Goal: Task Accomplishment & Management: Manage account settings

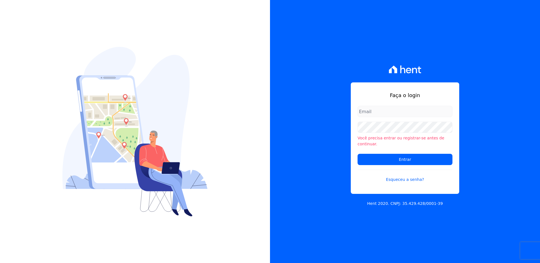
click at [373, 114] on input "email" at bounding box center [405, 111] width 95 height 11
type input "monica.kurose@e-arke.com"
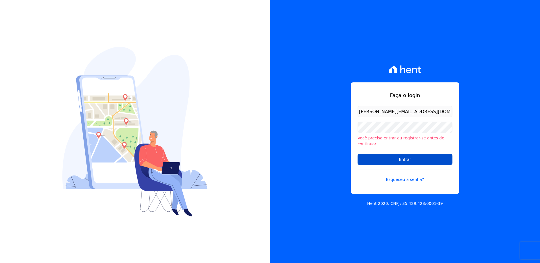
click at [378, 158] on input "Entrar" at bounding box center [405, 159] width 95 height 11
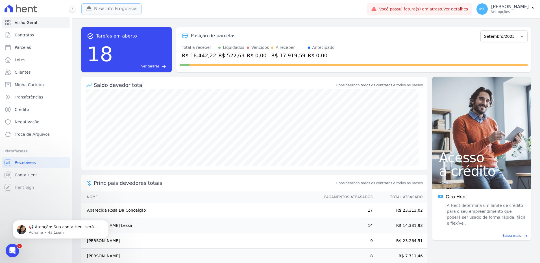
click at [121, 8] on button "New Life Freguesia" at bounding box center [111, 8] width 60 height 11
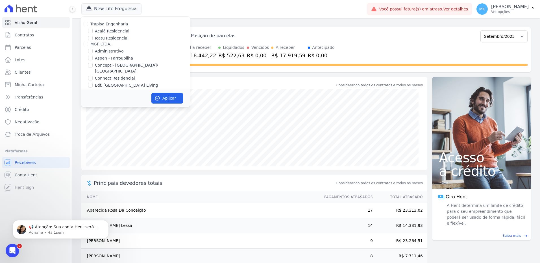
scroll to position [2211, 0]
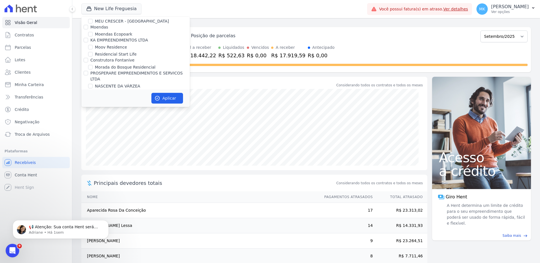
click at [91, 111] on input "New Life Freguesia" at bounding box center [90, 113] width 5 height 5
checkbox input "false"
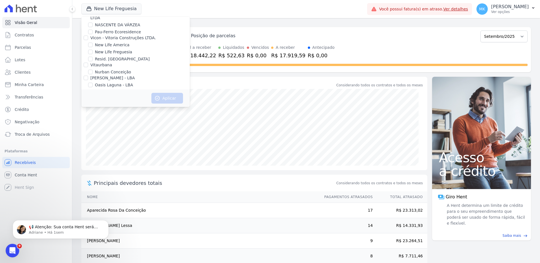
scroll to position [2531, 0]
click at [86, 104] on input "Reserva Vale dos Ipes Empreendimento" at bounding box center [86, 106] width 5 height 5
checkbox input "true"
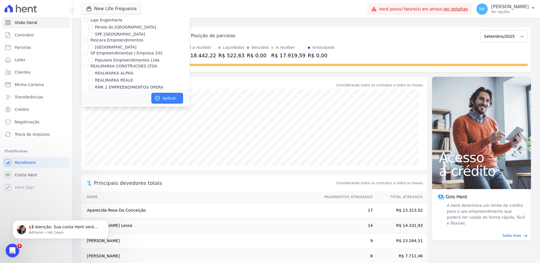
click at [175, 97] on button "Aplicar" at bounding box center [167, 98] width 32 height 11
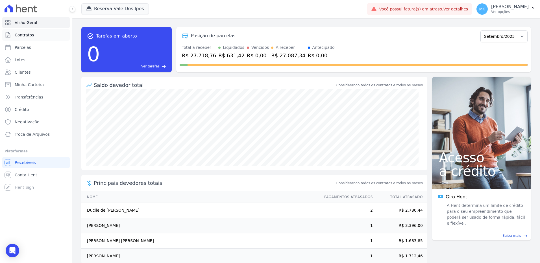
click at [21, 34] on span "Contratos" at bounding box center [24, 35] width 19 height 6
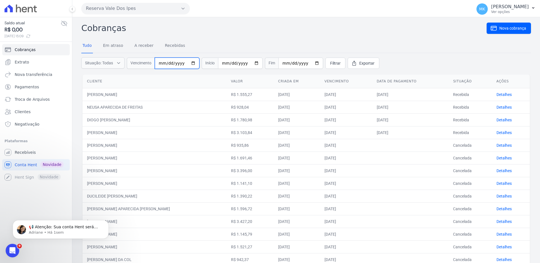
click at [191, 62] on input "date" at bounding box center [177, 63] width 45 height 11
type input "2025-01-01"
click at [253, 62] on input "date" at bounding box center [240, 63] width 45 height 11
type input "[DATE]"
click at [330, 63] on span "Filtrar" at bounding box center [335, 63] width 10 height 6
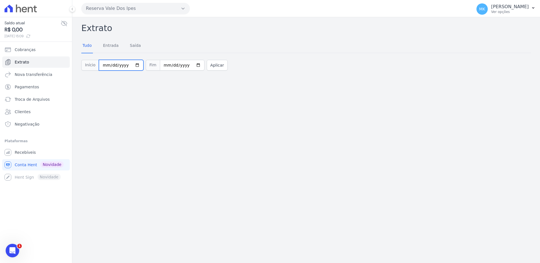
click at [134, 66] on input "2025-09-01" at bounding box center [121, 65] width 45 height 11
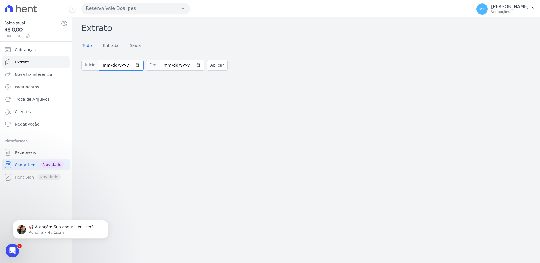
type input "[DATE]"
click at [211, 65] on button "Aplicar" at bounding box center [217, 65] width 21 height 11
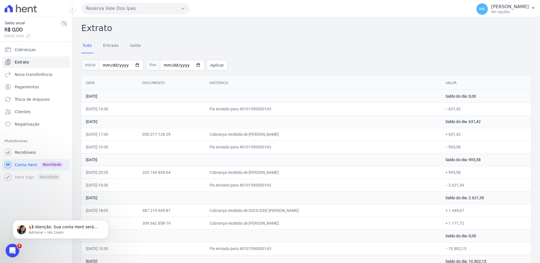
click at [132, 100] on td "31 de Agosto de 2025" at bounding box center [261, 96] width 360 height 13
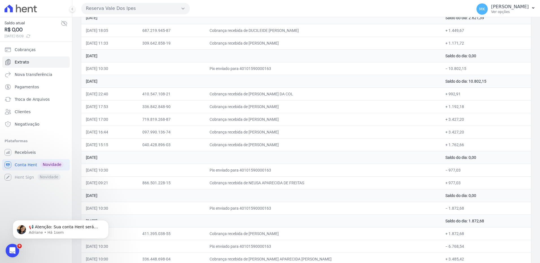
scroll to position [264, 0]
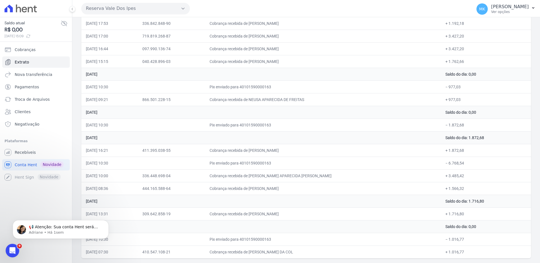
drag, startPoint x: 87, startPoint y: 96, endPoint x: 486, endPoint y: 266, distance: 433.1
click at [486, 263] on html "Saldo atual R$ 0,00 02/09/2025, 15:09 Cobranças Extrato Nova transferência Paga…" at bounding box center [270, 131] width 540 height 263
copy table "Data Documento Histórico Valor 3"
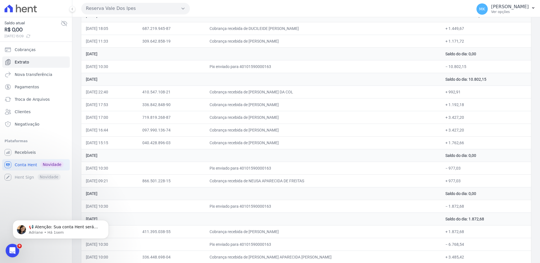
scroll to position [179, 0]
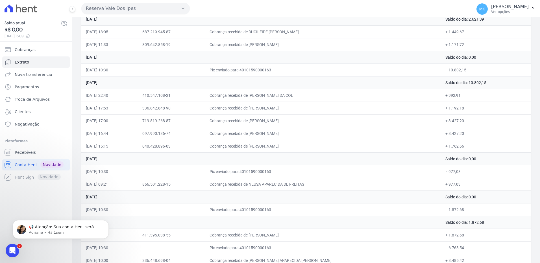
click at [376, 36] on td "Cobrança recebida de DUCILEIDE RAMOS DE ALMEIDA" at bounding box center [323, 31] width 236 height 13
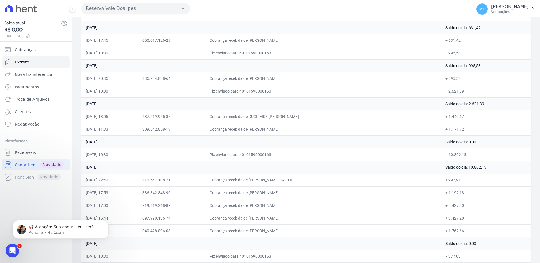
scroll to position [0, 0]
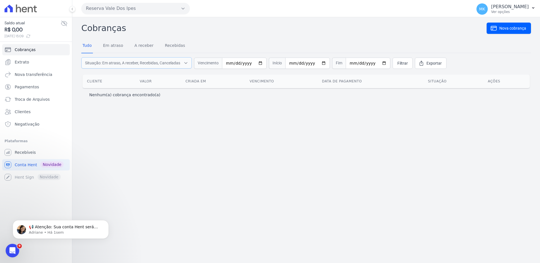
click at [146, 61] on span "Situação: Em atraso, A receber, Recebidas, Canceladas" at bounding box center [132, 63] width 95 height 6
click at [427, 64] on span "Exportar" at bounding box center [434, 63] width 15 height 6
click at [171, 45] on link "Recebidas" at bounding box center [175, 46] width 23 height 15
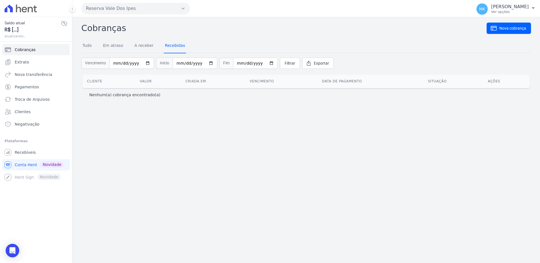
click at [171, 45] on link "Recebidas" at bounding box center [175, 46] width 23 height 15
click at [206, 64] on input "[DATE]" at bounding box center [195, 63] width 45 height 11
type input "[DATE]"
click at [265, 63] on input "date" at bounding box center [255, 63] width 45 height 11
type input "[DATE]"
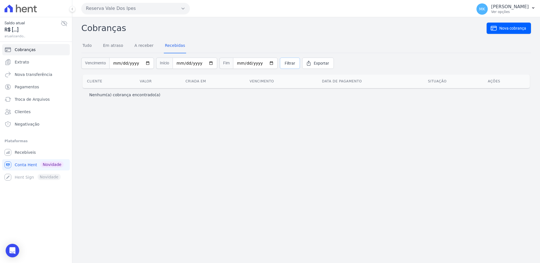
click at [285, 62] on span "Filtrar" at bounding box center [290, 63] width 10 height 6
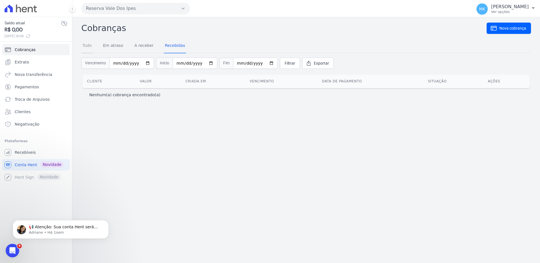
click at [85, 45] on link "Tudo" at bounding box center [87, 46] width 12 height 15
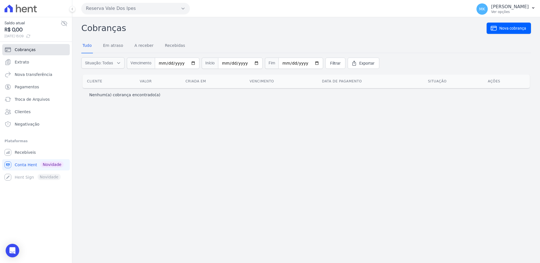
click at [27, 48] on span "Cobranças" at bounding box center [25, 50] width 21 height 6
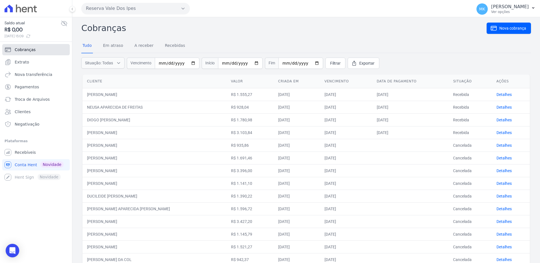
click at [27, 47] on span "Cobranças" at bounding box center [25, 50] width 21 height 6
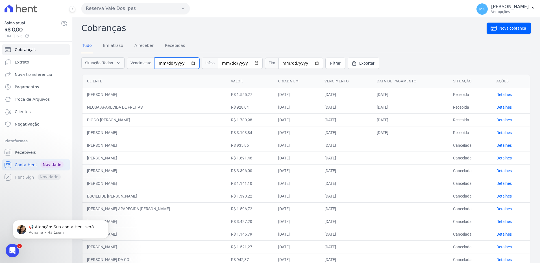
click at [192, 62] on input "date" at bounding box center [177, 63] width 45 height 11
type input "[DATE]"
click at [252, 62] on input "date" at bounding box center [240, 63] width 45 height 11
type input "[DATE]"
click at [310, 64] on input "date" at bounding box center [301, 63] width 45 height 11
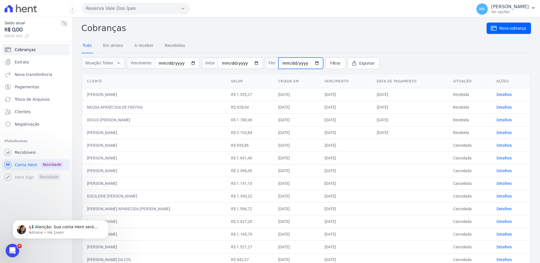
type input "[DATE]"
click at [330, 62] on span "Filtrar" at bounding box center [335, 63] width 10 height 6
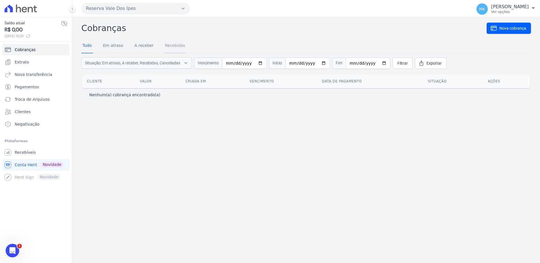
click at [169, 46] on link "Recebidas" at bounding box center [175, 46] width 23 height 15
click at [21, 50] on span "Cobranças" at bounding box center [25, 50] width 21 height 6
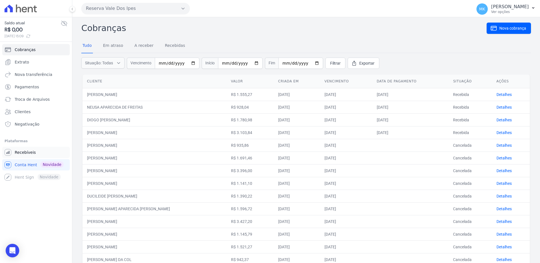
click at [30, 153] on span "Recebíveis" at bounding box center [25, 153] width 21 height 6
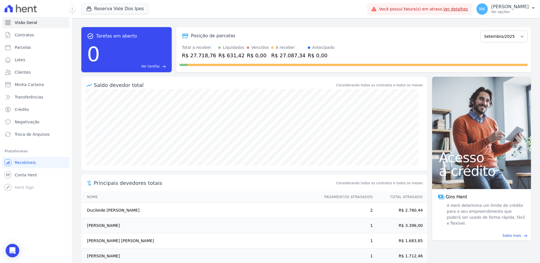
scroll to position [10, 0]
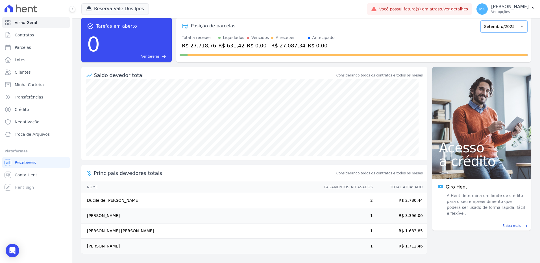
click at [520, 27] on select "Setembro/2024 Outubro/2024 Novembro/2024 Dezembro/2024 Janeiro/2025 Fevereiro/2…" at bounding box center [504, 27] width 47 height 12
click at [437, 31] on div "Posição de parcelas Setembro/2024 Outubro/2024 Novembro/2024 Dezembro/2024 Jane…" at bounding box center [354, 26] width 348 height 13
click at [511, 12] on p "Ver opções" at bounding box center [511, 12] width 38 height 5
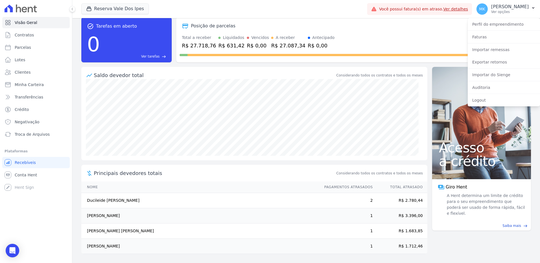
click at [424, 35] on div "Total a receber R$ 27.718,76 Liquidados R$ 631,42 Vencidos R$ 0,00 A receber R$…" at bounding box center [354, 42] width 348 height 15
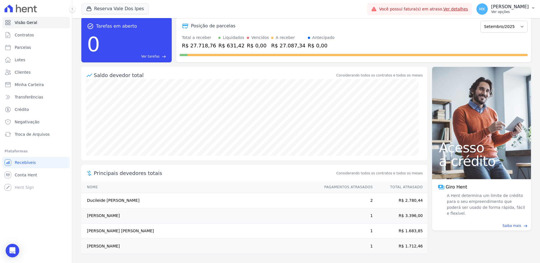
click at [513, 11] on p "Ver opções" at bounding box center [511, 12] width 38 height 5
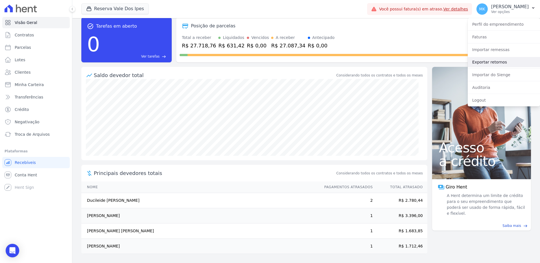
click at [492, 63] on link "Exportar retornos" at bounding box center [504, 62] width 72 height 10
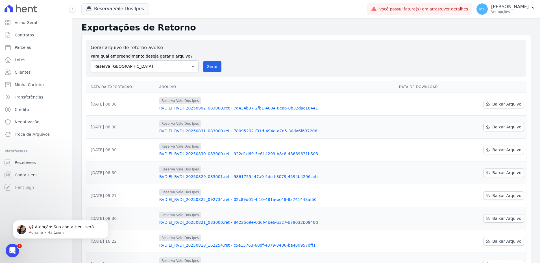
click at [512, 126] on span "Baixar Arquivo" at bounding box center [507, 127] width 29 height 6
click at [347, 108] on link "RVDIEI_RVDI_20250902_083000.ret - 7a434b97-2fb1-4084-8ea6-0b32dac18441" at bounding box center [276, 108] width 235 height 6
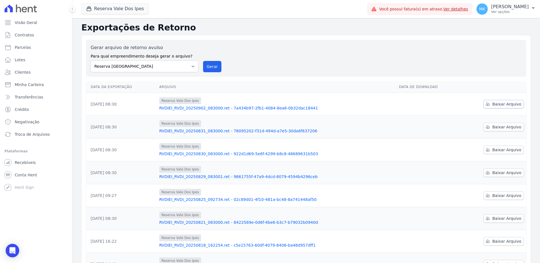
click at [510, 102] on span "Baixar Arquivo" at bounding box center [507, 104] width 29 height 6
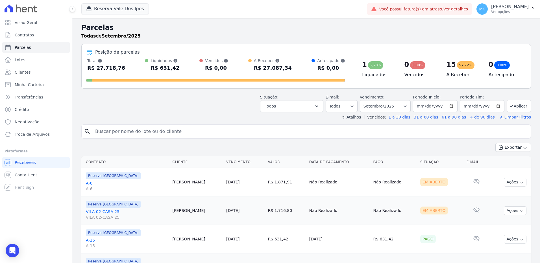
select select
click at [404, 106] on select "Filtrar por período ──────── Todos os meses Setembro/2024 Outubro/2024 Novembro…" at bounding box center [385, 106] width 51 height 12
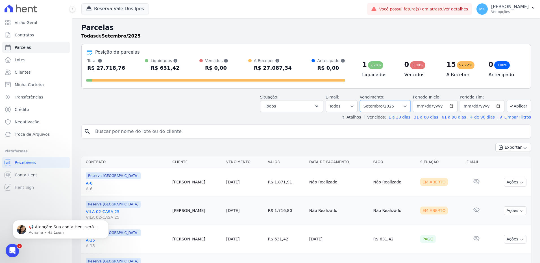
select select "01/2025"
click at [364, 100] on select "Filtrar por período ──────── Todos os meses Setembro/2024 Outubro/2024 Novembro…" at bounding box center [385, 106] width 51 height 12
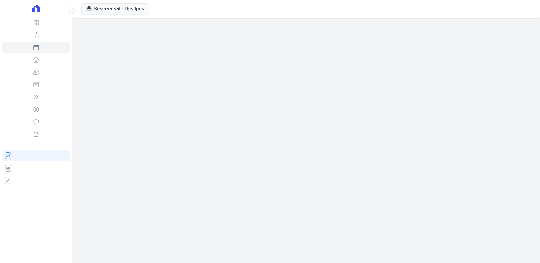
select select
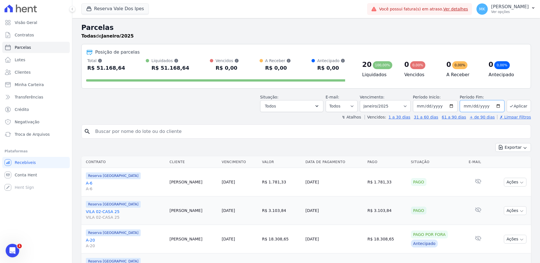
click at [494, 103] on input "[DATE]" at bounding box center [482, 106] width 45 height 12
click at [495, 106] on input "[DATE]" at bounding box center [482, 106] width 45 height 12
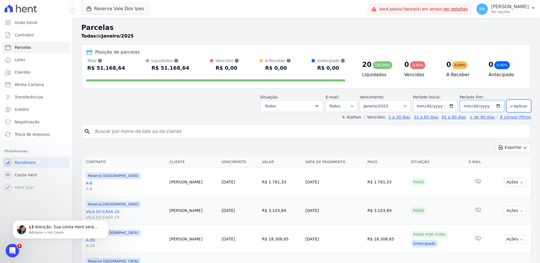
type input "[DATE]"
click at [516, 105] on button "Aplicar" at bounding box center [519, 106] width 24 height 12
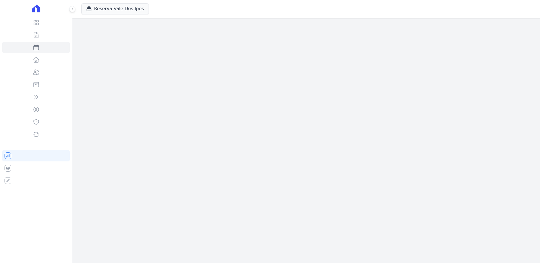
select select
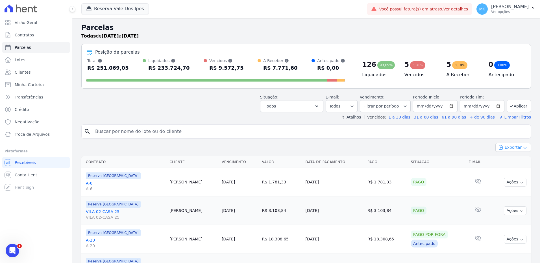
click at [510, 148] on button "Exportar" at bounding box center [514, 147] width 36 height 9
click at [509, 170] on span "Exportar CSV" at bounding box center [513, 171] width 30 height 6
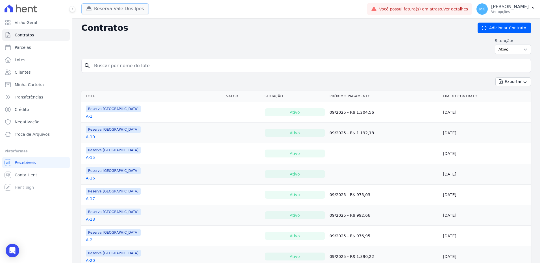
click at [109, 8] on button "Reserva Vale Dos Ipes" at bounding box center [115, 8] width 68 height 11
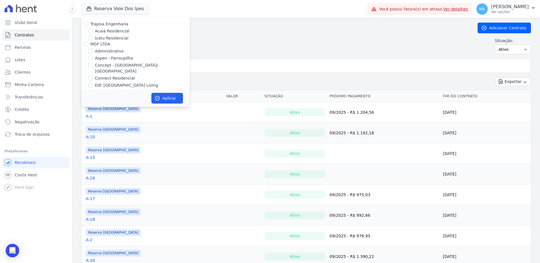
click at [369, 32] on h2 "Contratos" at bounding box center [275, 28] width 388 height 10
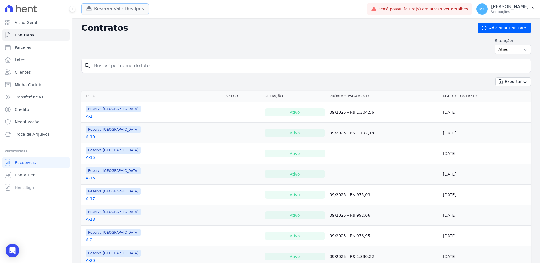
click at [123, 10] on button "Reserva Vale Dos Ipes" at bounding box center [115, 8] width 68 height 11
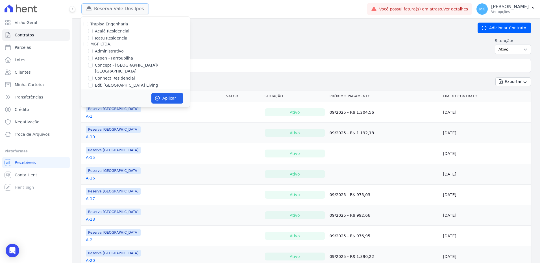
click at [126, 8] on button "Reserva Vale Dos Ipes" at bounding box center [115, 8] width 68 height 11
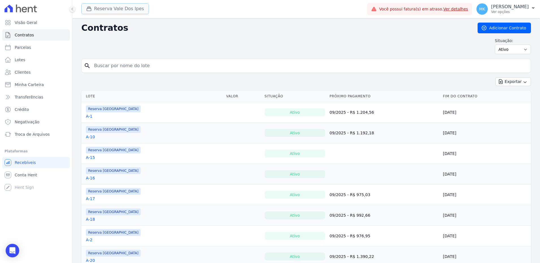
click at [126, 8] on button "Reserva Vale Dos Ipes" at bounding box center [115, 8] width 68 height 11
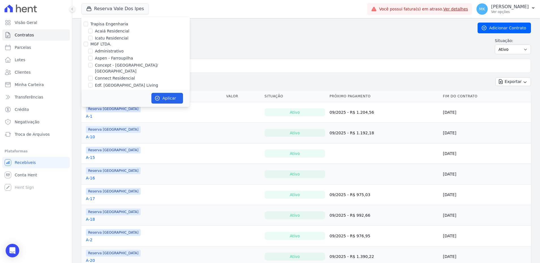
click at [226, 33] on div "Contratos Adicionar Contrato Situação: Ativo Todos Pausado Distratado Rascunho …" at bounding box center [306, 41] width 450 height 36
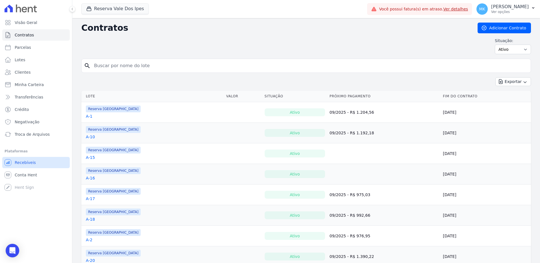
click at [29, 160] on link "Recebíveis" at bounding box center [36, 162] width 68 height 11
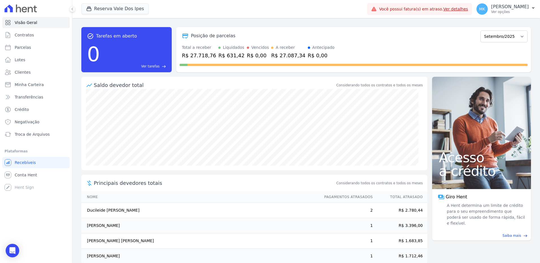
click at [111, 8] on button "Reserva Vale Dos Ipes" at bounding box center [115, 8] width 68 height 11
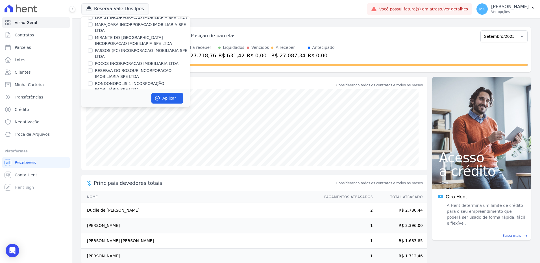
scroll to position [2531, 0]
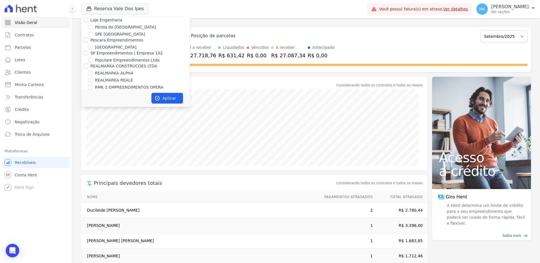
click at [86, 104] on input "Reserva Vale dos Ipes Empreendimento" at bounding box center [86, 106] width 5 height 5
checkbox input "false"
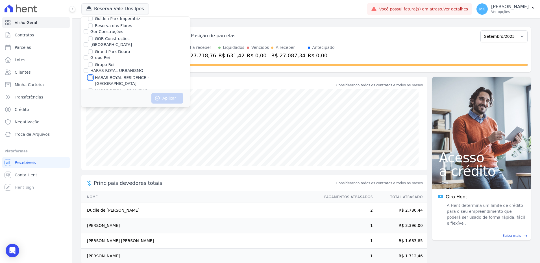
click at [89, 75] on input "HARAS ROYAL RESIDENCE - [GEOGRAPHIC_DATA]" at bounding box center [90, 77] width 5 height 5
checkbox input "true"
click at [166, 95] on button "Aplicar" at bounding box center [167, 98] width 32 height 11
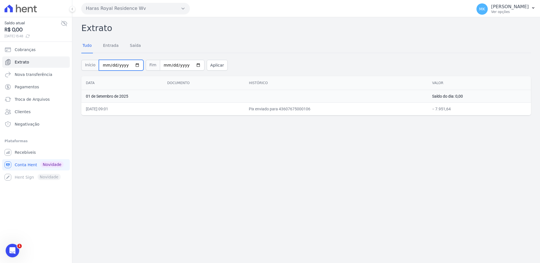
click at [133, 65] on input "[DATE]" at bounding box center [121, 65] width 45 height 11
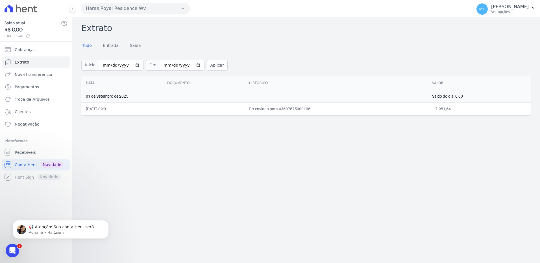
click at [280, 164] on div "Extrato Tudo Entrada [GEOGRAPHIC_DATA] Início [DATE] Fim [DATE] Aplicar Data Do…" at bounding box center [306, 140] width 468 height 246
click at [134, 64] on input "2025-09-01" at bounding box center [121, 65] width 45 height 11
type input "[DATE]"
click at [207, 63] on button "Aplicar" at bounding box center [217, 65] width 21 height 11
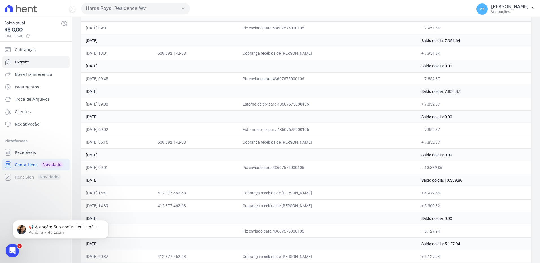
scroll to position [137, 0]
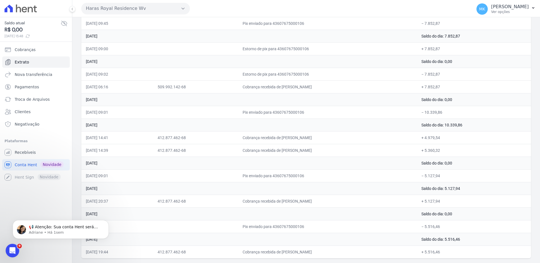
drag, startPoint x: 86, startPoint y: 120, endPoint x: 479, endPoint y: 276, distance: 422.9
click at [479, 263] on html "Saldo atual R$ 0,00 02/09/2025, 15:48 Cobranças Extrato Nova transferência Paga…" at bounding box center [270, 131] width 540 height 263
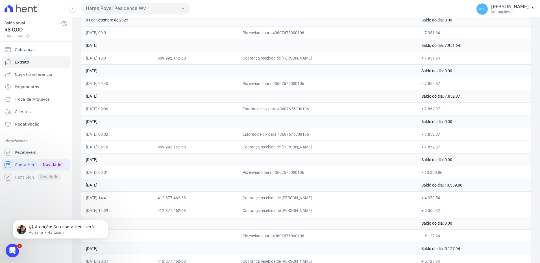
scroll to position [52, 0]
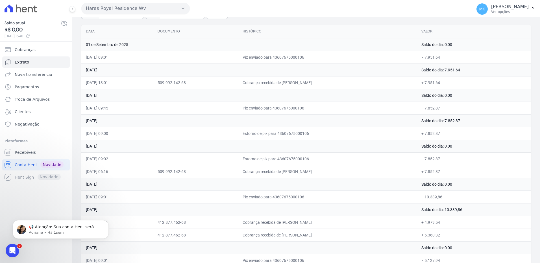
click at [370, 62] on td "Pix enviado para 43607675000106" at bounding box center [327, 57] width 179 height 13
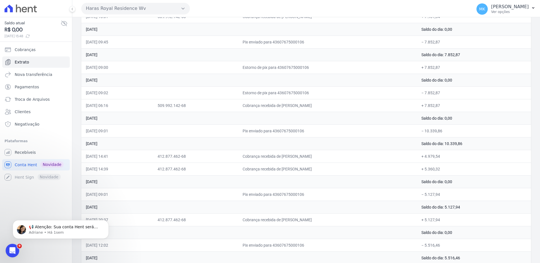
scroll to position [137, 0]
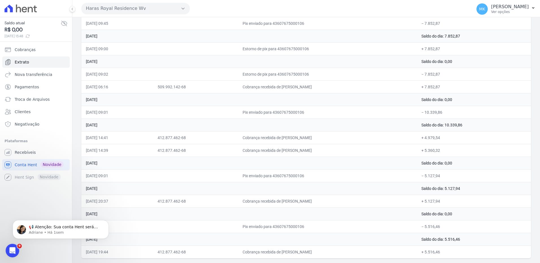
drag, startPoint x: 85, startPoint y: 69, endPoint x: 468, endPoint y: 264, distance: 429.6
click at [468, 263] on html "Saldo atual R$ 0,00 02/09/2025, 15:48 Cobranças Extrato Nova transferência Paga…" at bounding box center [270, 131] width 540 height 263
copy table "Data Documento Histórico Valor 01 de Setembro de 2025 Saldo do dia: 0,00 01/09/…"
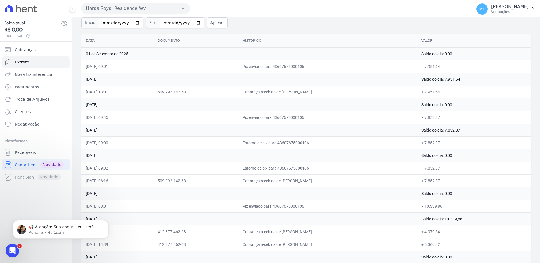
scroll to position [0, 0]
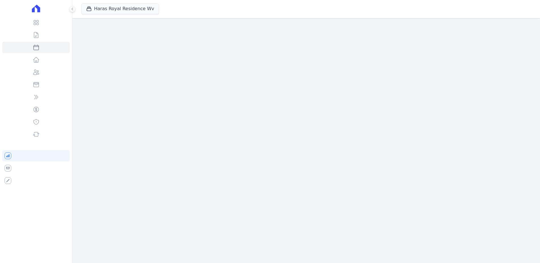
select select
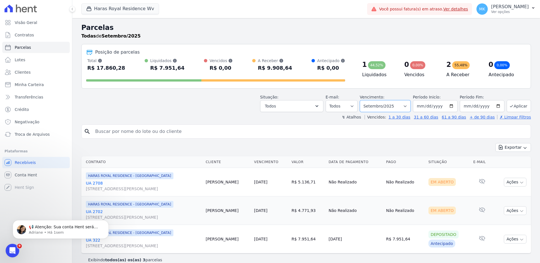
click at [408, 106] on select "Filtrar por período ──────── Todos os meses Agosto/2024 Setembro/2024 Outubro/2…" at bounding box center [385, 106] width 51 height 12
select select "01/2025"
click at [364, 100] on select "Filtrar por período ──────── Todos os meses Agosto/2024 Setembro/2024 Outubro/2…" at bounding box center [385, 106] width 51 height 12
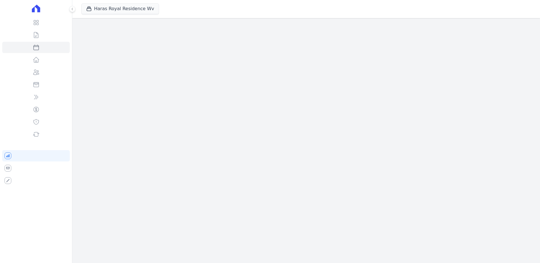
select select
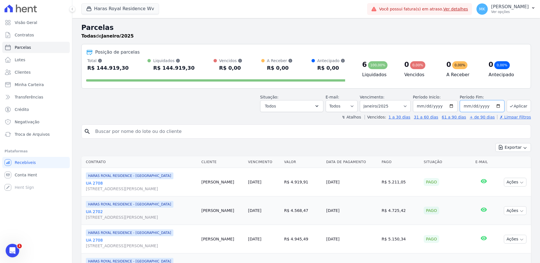
click at [497, 105] on input "2025-01-31" at bounding box center [482, 106] width 45 height 12
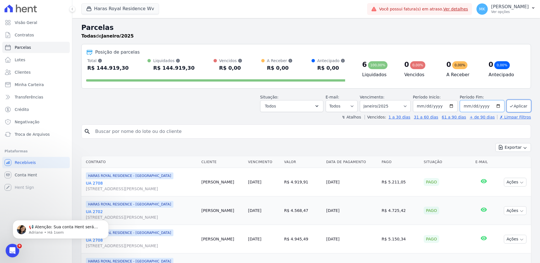
type input "[DATE]"
click at [514, 108] on button "Aplicar" at bounding box center [519, 106] width 24 height 12
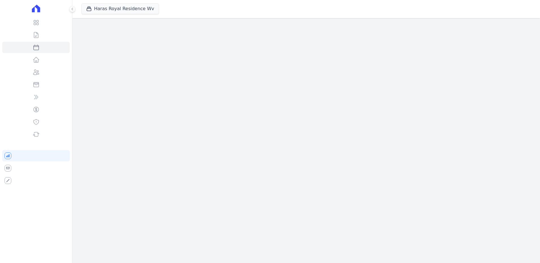
select select
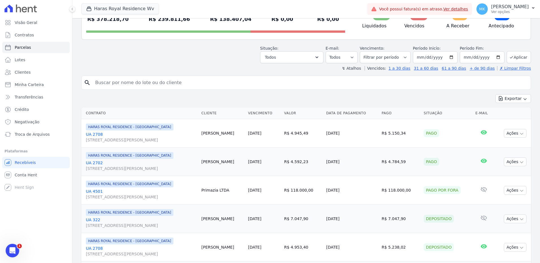
scroll to position [57, 0]
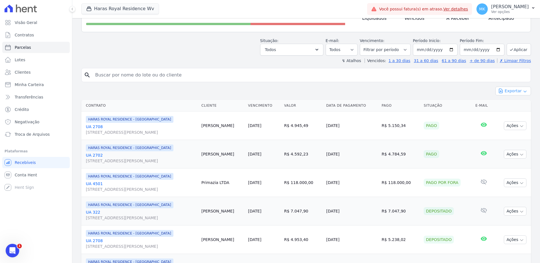
click at [514, 91] on button "Exportar" at bounding box center [514, 91] width 36 height 9
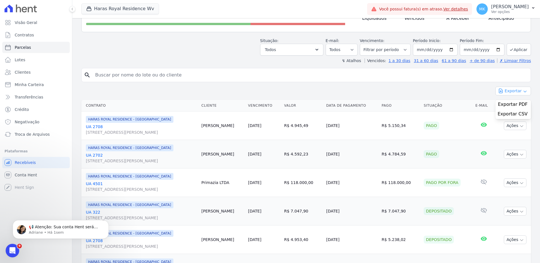
scroll to position [0, 0]
click at [191, 56] on header "Parcelas Todas de 01/01/2025 a 02/09/2025 Posição de parcelas Total Soma das pa…" at bounding box center [306, 15] width 450 height 98
click at [511, 48] on button "Aplicar" at bounding box center [519, 50] width 24 height 12
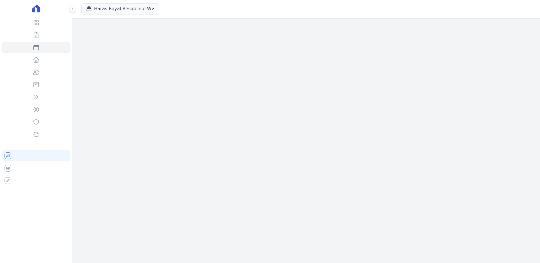
select select
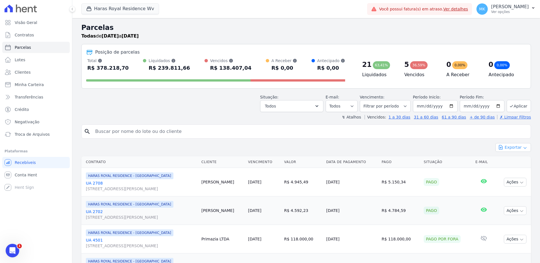
click at [511, 148] on button "Exportar" at bounding box center [514, 147] width 36 height 9
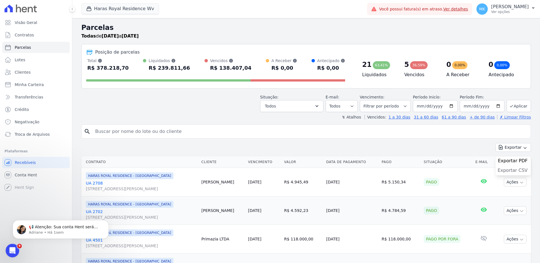
click at [506, 171] on span "Exportar CSV" at bounding box center [513, 171] width 30 height 6
click at [151, 103] on div "Situação: Agendado Em Aberto Pago Processando Cancelado Vencido Transferindo De…" at bounding box center [306, 102] width 450 height 20
click at [494, 105] on input "2025-09-02" at bounding box center [482, 106] width 45 height 12
type input "2025-09-30"
click at [514, 106] on button "Aplicar" at bounding box center [519, 106] width 24 height 12
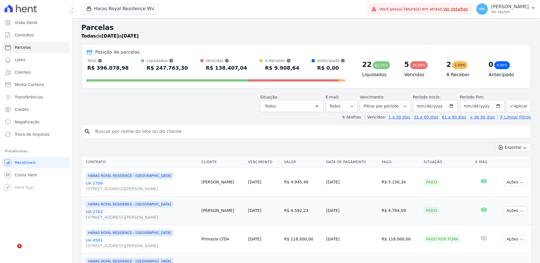
select select
click at [508, 147] on button "Exportar" at bounding box center [514, 147] width 36 height 9
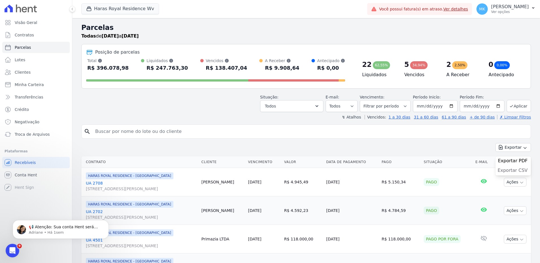
click at [505, 170] on span "Exportar CSV" at bounding box center [513, 171] width 30 height 6
click at [218, 107] on div "Situação: Agendado Em Aberto Pago Processando Cancelado Vencido Transferindo De…" at bounding box center [306, 102] width 450 height 20
click at [136, 7] on button "Haras Royal Residence Wv" at bounding box center [120, 8] width 78 height 11
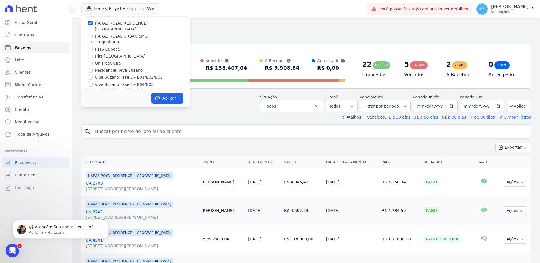
scroll to position [1594, 0]
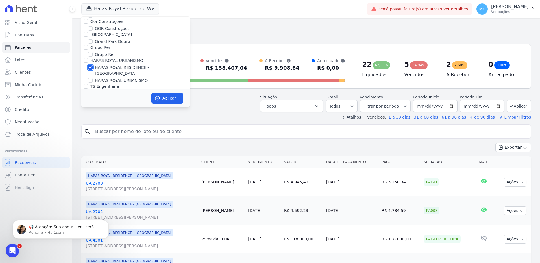
click at [91, 65] on input "HARAS ROYAL RESIDENCE - [GEOGRAPHIC_DATA]" at bounding box center [90, 67] width 5 height 5
checkbox input "false"
click at [92, 78] on input "HARAS ROYAL URBANISMO" at bounding box center [90, 80] width 5 height 5
checkbox input "true"
click at [165, 99] on button "Aplicar" at bounding box center [167, 98] width 32 height 11
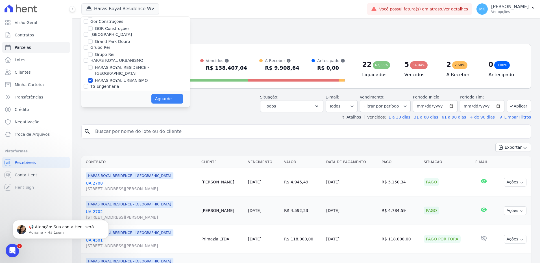
select select
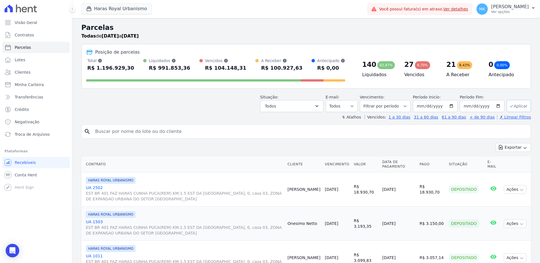
click at [515, 105] on button "Aplicar" at bounding box center [519, 106] width 24 height 12
select select
click at [514, 148] on button "Exportar" at bounding box center [514, 147] width 36 height 9
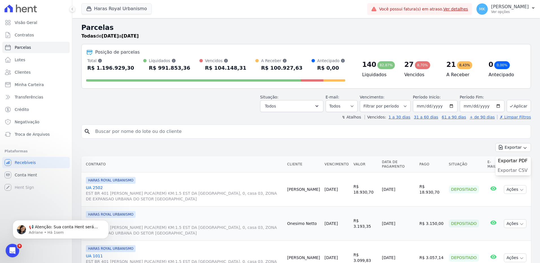
click at [513, 170] on span "Exportar CSV" at bounding box center [513, 171] width 30 height 6
drag, startPoint x: 249, startPoint y: 122, endPoint x: 244, endPoint y: 114, distance: 9.2
click at [41, 136] on span "Troca de Arquivos" at bounding box center [32, 135] width 35 height 6
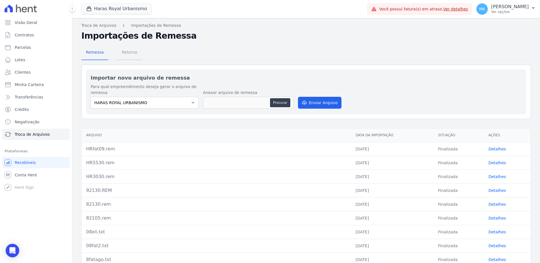
click at [134, 53] on span "Retorno" at bounding box center [129, 52] width 22 height 11
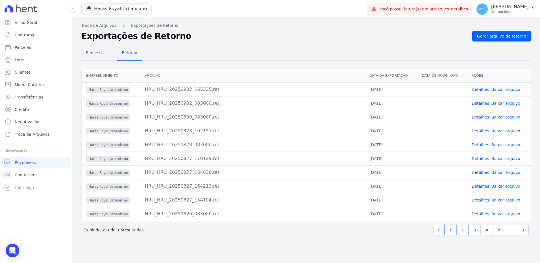
click at [464, 229] on link "2" at bounding box center [463, 230] width 12 height 11
click at [513, 104] on link "Baixar arquivo" at bounding box center [506, 103] width 29 height 5
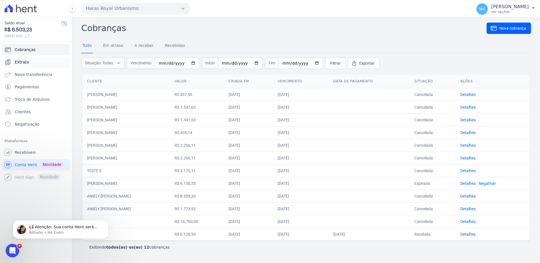
click at [25, 63] on span "Extrato" at bounding box center [22, 62] width 14 height 6
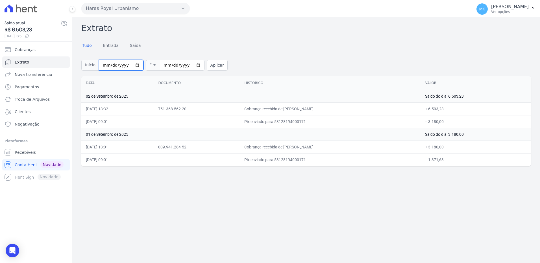
click at [134, 66] on input "[DATE]" at bounding box center [121, 65] width 45 height 11
type input "[DATE]"
click at [207, 66] on button "Aplicar" at bounding box center [217, 65] width 21 height 11
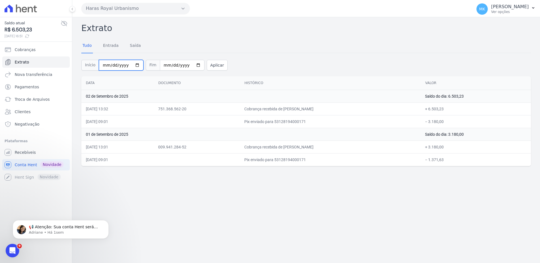
click at [137, 64] on input "[DATE]" at bounding box center [121, 65] width 45 height 11
click at [134, 65] on input "[DATE]" at bounding box center [121, 65] width 45 height 11
type input "[DATE]"
click at [207, 64] on button "Aplicar" at bounding box center [217, 65] width 21 height 11
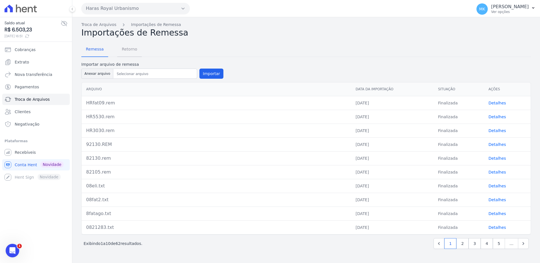
click at [125, 49] on span "Retorno" at bounding box center [129, 49] width 22 height 11
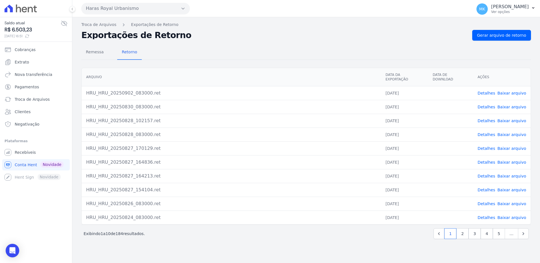
click at [514, 91] on link "Baixar arquivo" at bounding box center [512, 93] width 29 height 5
click at [496, 36] on span "Gerar arquivo de retorno" at bounding box center [501, 36] width 49 height 6
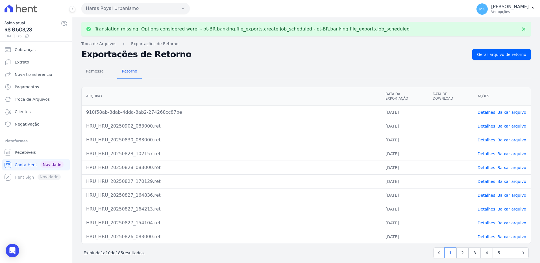
click at [510, 110] on link "Baixar arquivo" at bounding box center [512, 112] width 29 height 5
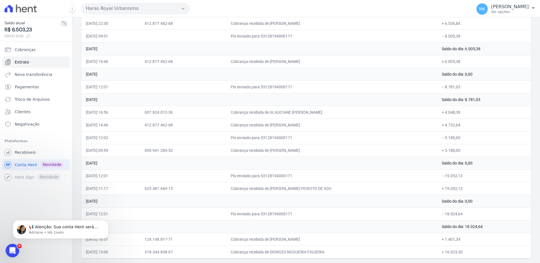
drag, startPoint x: 86, startPoint y: 172, endPoint x: 485, endPoint y: 252, distance: 406.8
copy tbody "16 lo Ipsumd si 7504 Ametc ad eli: 5.277,02 16/93/0820, 77:75 051.416.218-34 Se…"
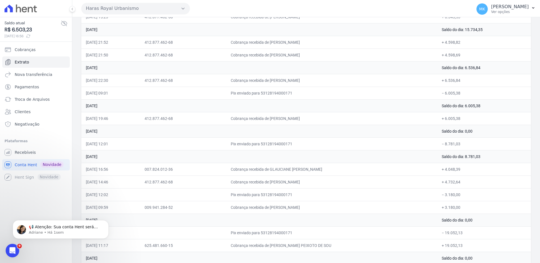
scroll to position [607, 0]
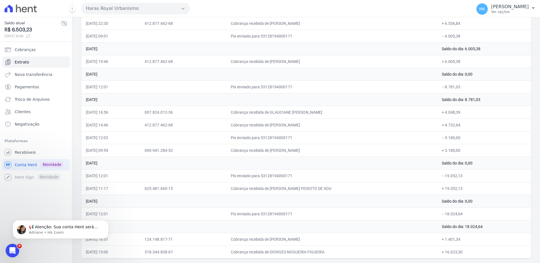
drag, startPoint x: 87, startPoint y: 173, endPoint x: 492, endPoint y: 257, distance: 414.0
copy tbody "06 lo Ipsumd si 7574 Ametc ad eli: 6.830,60 40/34/0264, 08:54 695.564.138-53 Se…"
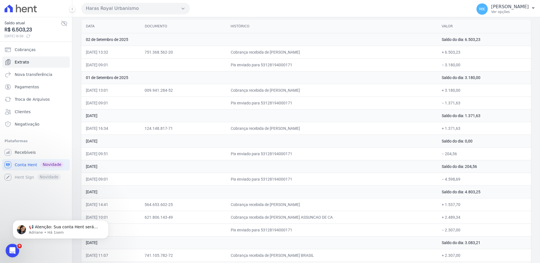
scroll to position [42, 0]
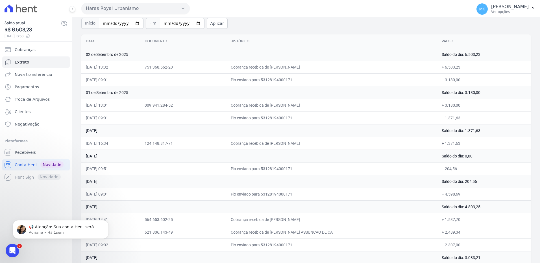
click at [113, 143] on td "[DATE] 16:34" at bounding box center [110, 143] width 59 height 13
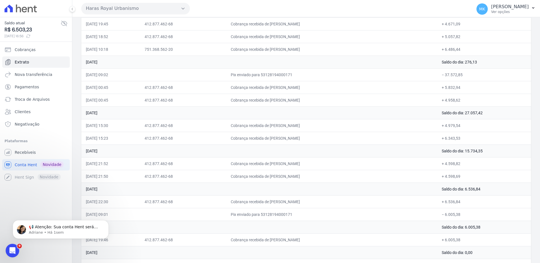
scroll to position [607, 0]
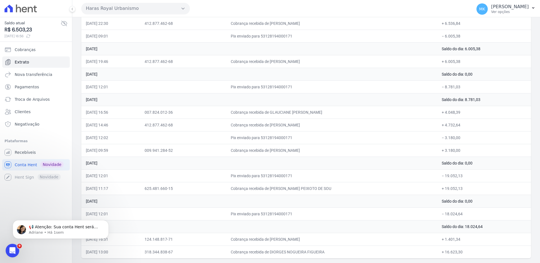
drag, startPoint x: 86, startPoint y: 143, endPoint x: 453, endPoint y: 276, distance: 389.9
click at [453, 263] on html "Saldo atual R$ 6.503,23 [DATE] 16:56 Cobranças Extrato Nova transferência Pagam…" at bounding box center [270, 131] width 540 height 263
copy table "Data Documento Histórico Valor [DATE] Saldo do dia: 6.503,23 [DATE] 13:32 751.3…"
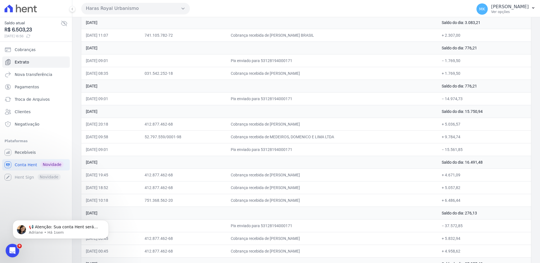
scroll to position [268, 0]
